Goal: Task Accomplishment & Management: Manage account settings

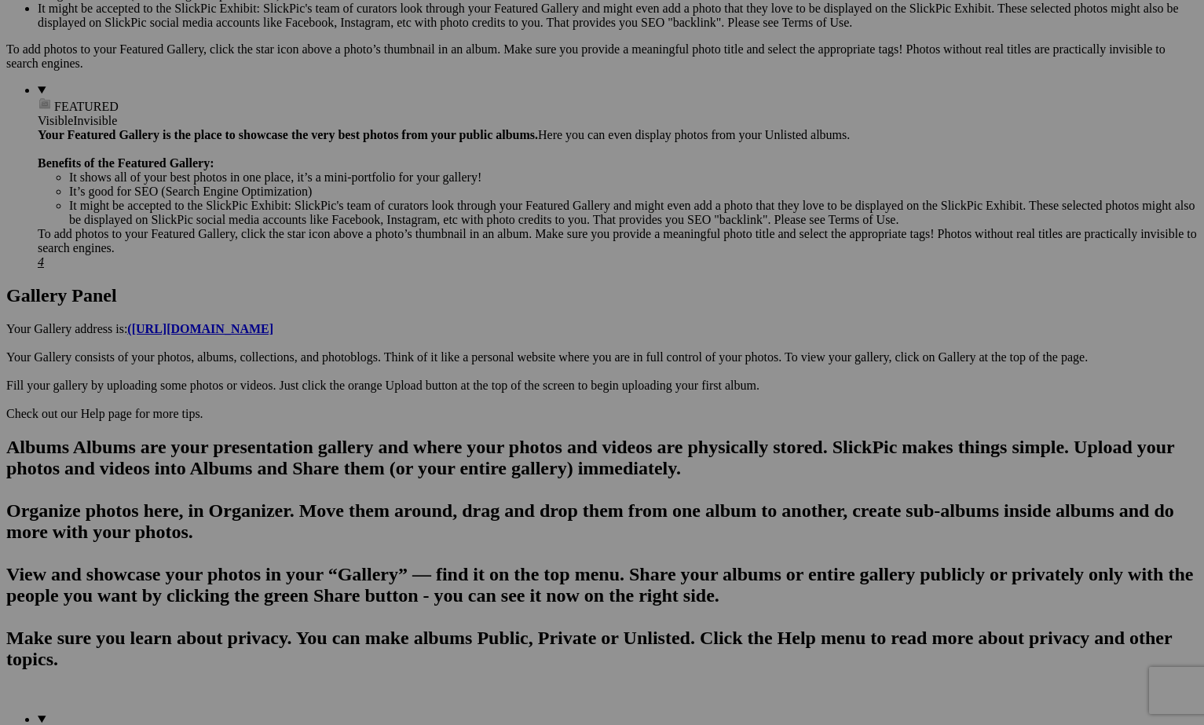
scroll to position [572, 0]
